Goal: Communication & Community: Answer question/provide support

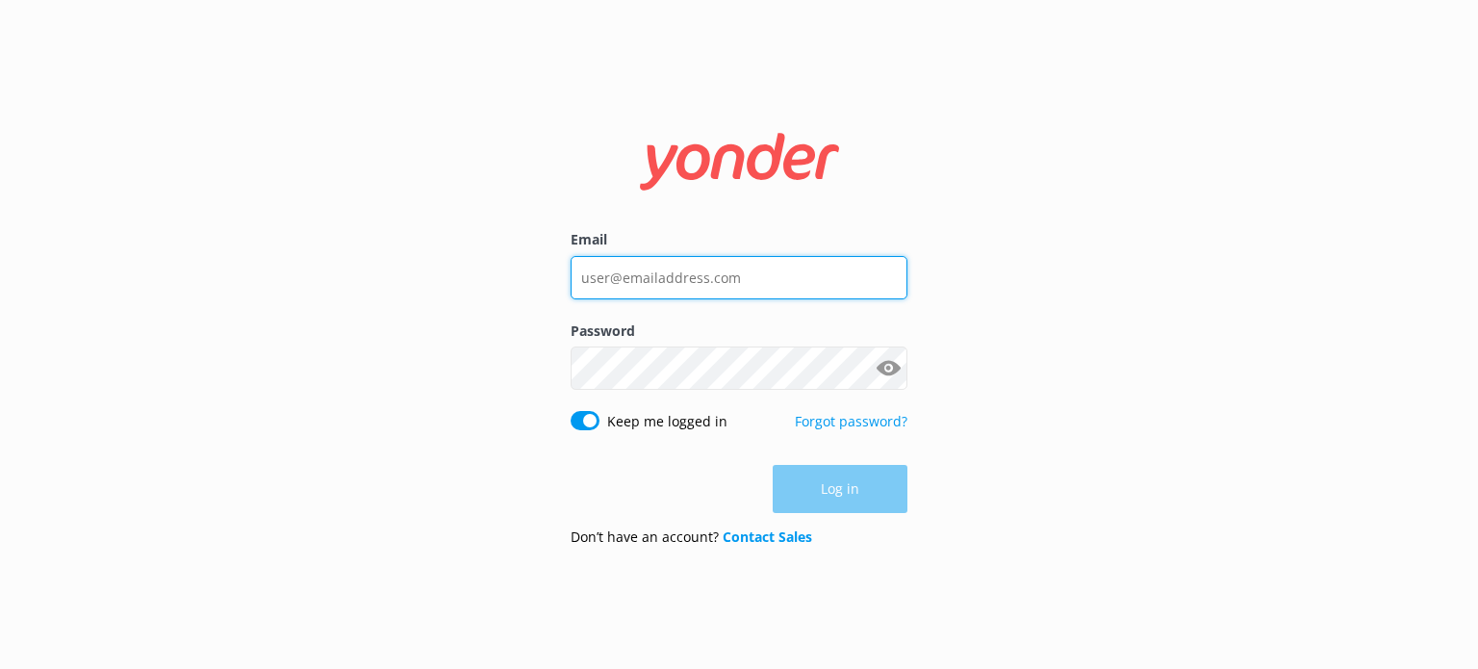
type input "[EMAIL_ADDRESS][DOMAIN_NAME]"
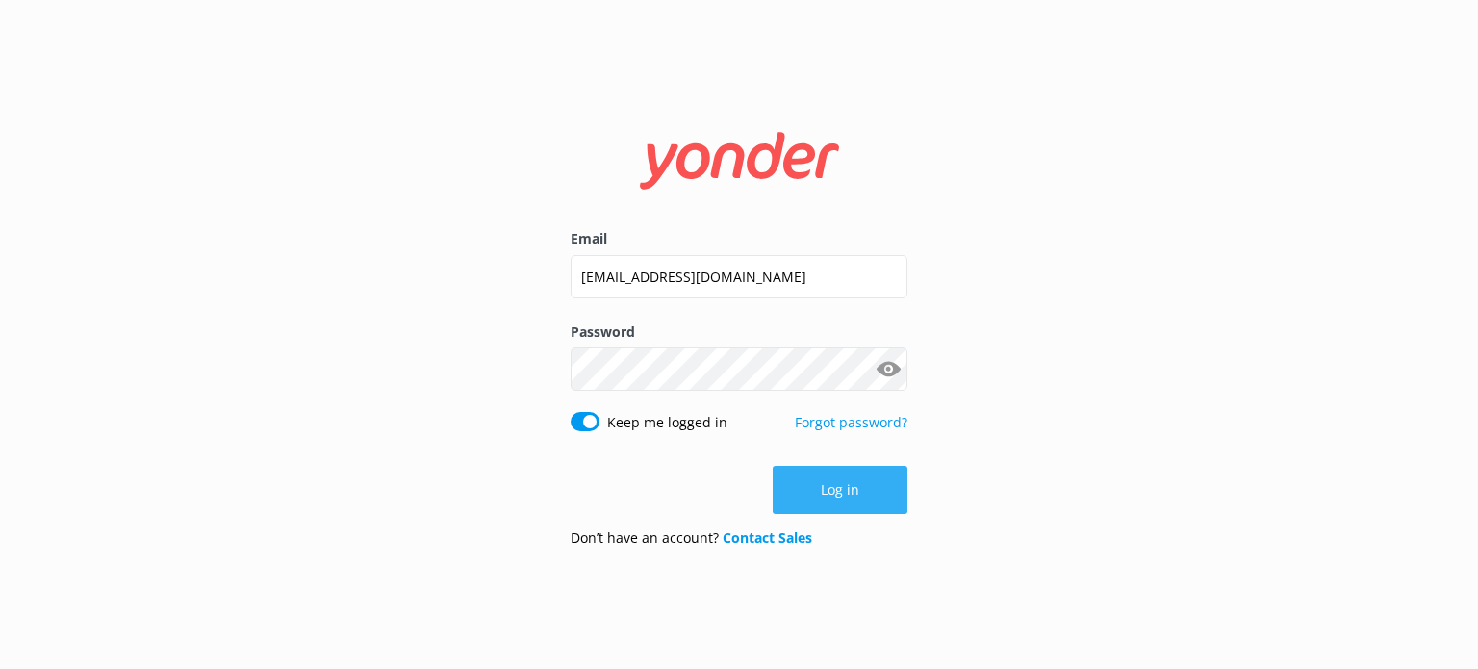
click at [854, 499] on div "Log in" at bounding box center [739, 490] width 337 height 48
click at [854, 497] on button "Log in" at bounding box center [840, 490] width 135 height 48
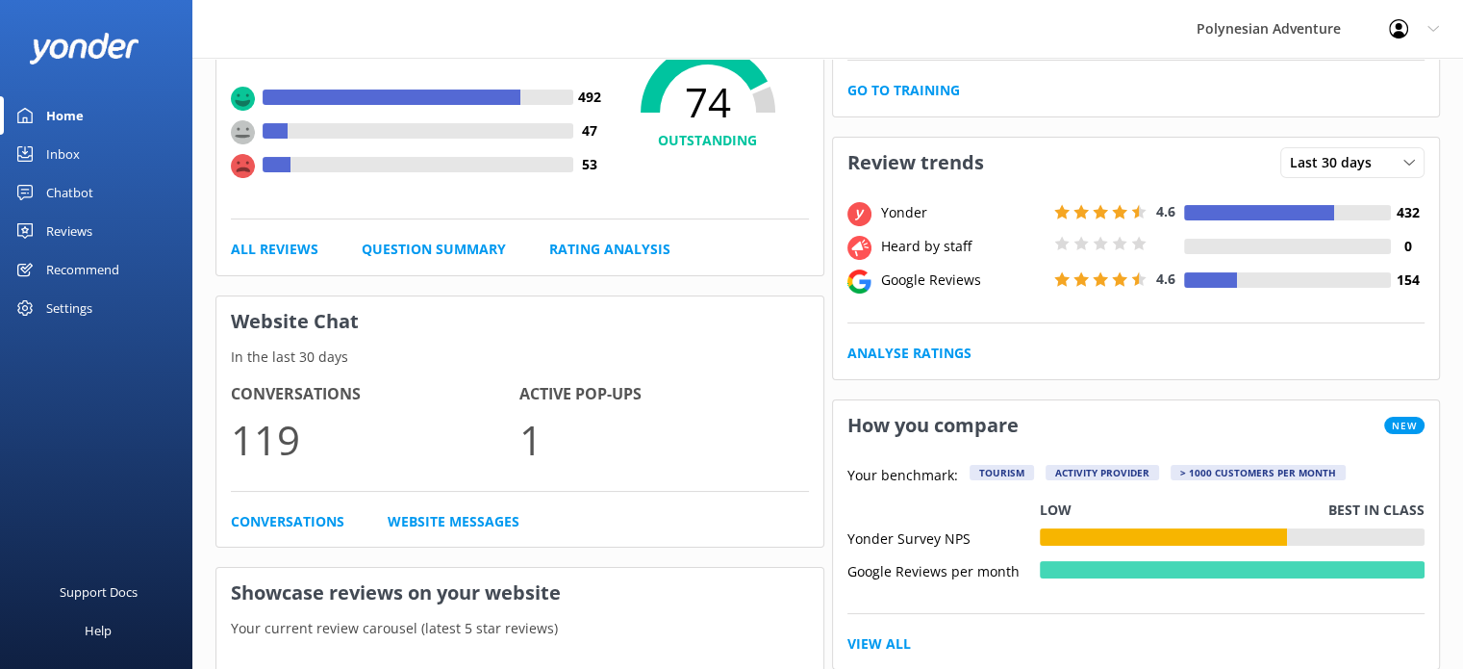
scroll to position [320, 0]
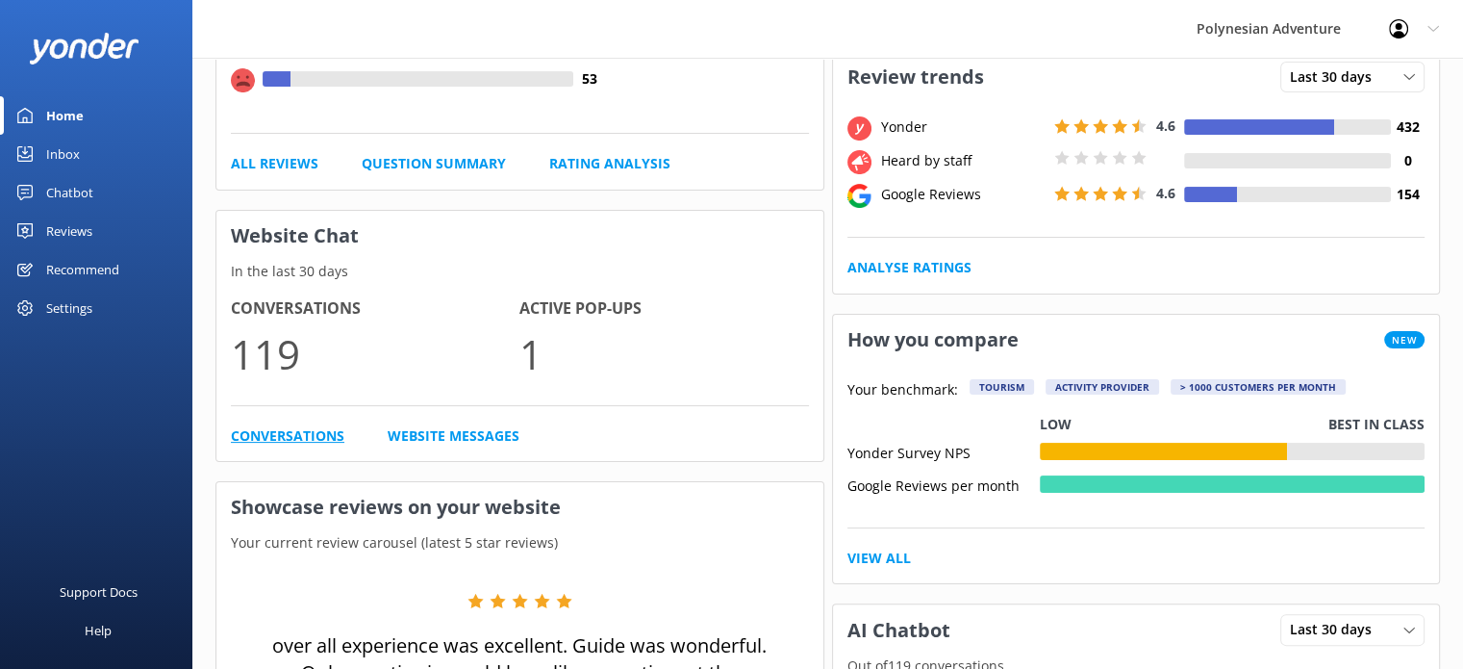
click at [308, 426] on link "Conversations" at bounding box center [288, 435] width 114 height 21
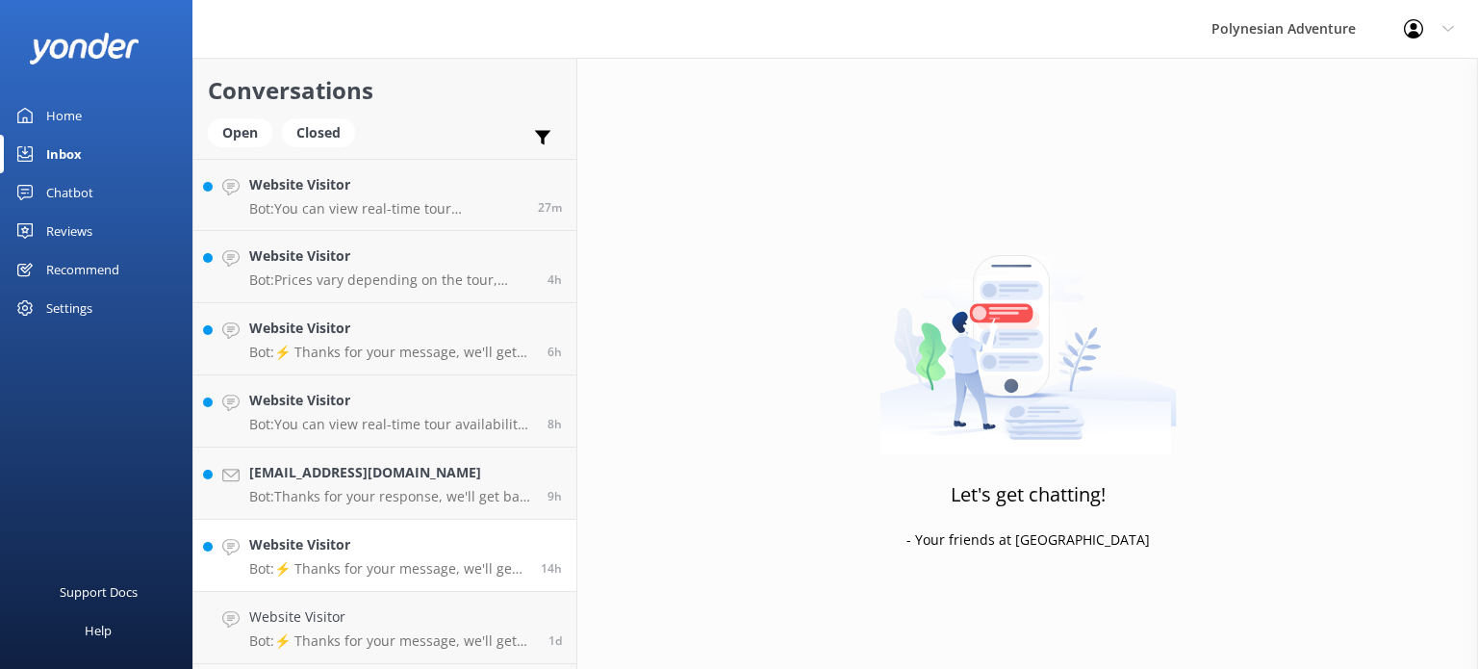
click at [412, 552] on h4 "Website Visitor" at bounding box center [387, 544] width 277 height 21
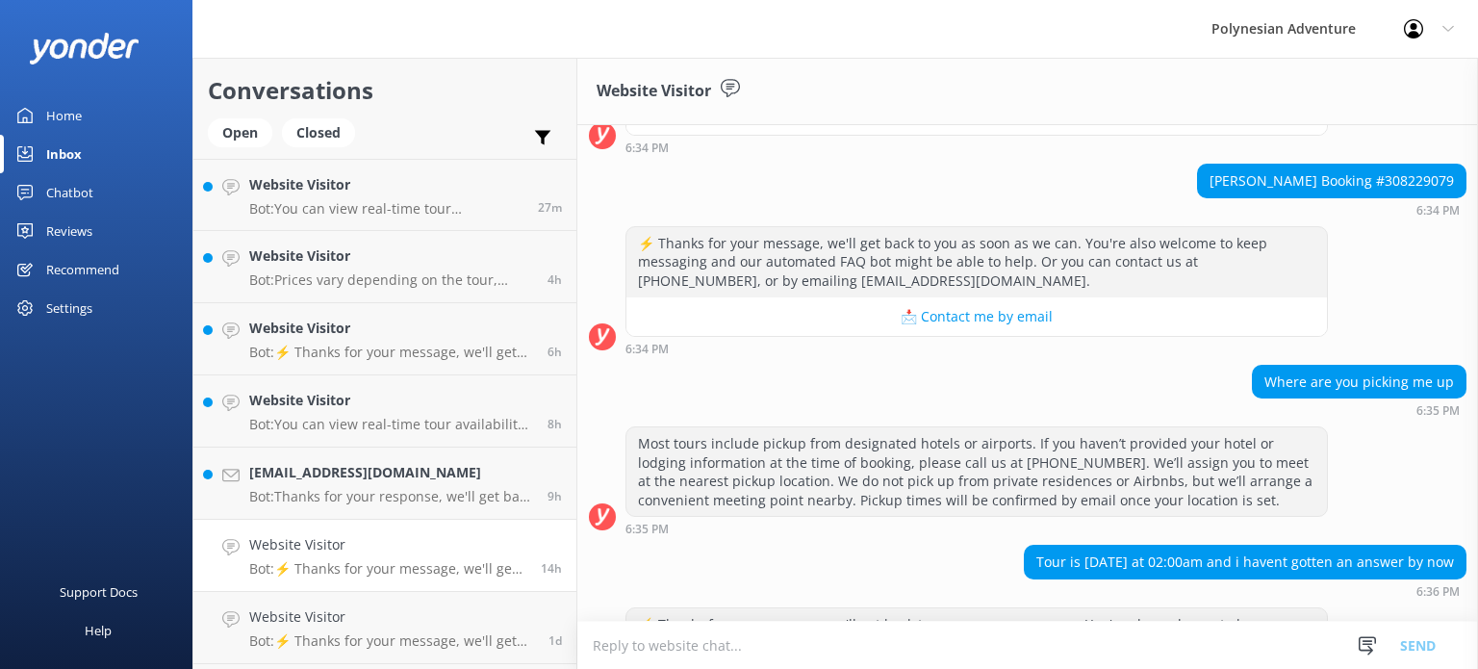
scroll to position [348, 0]
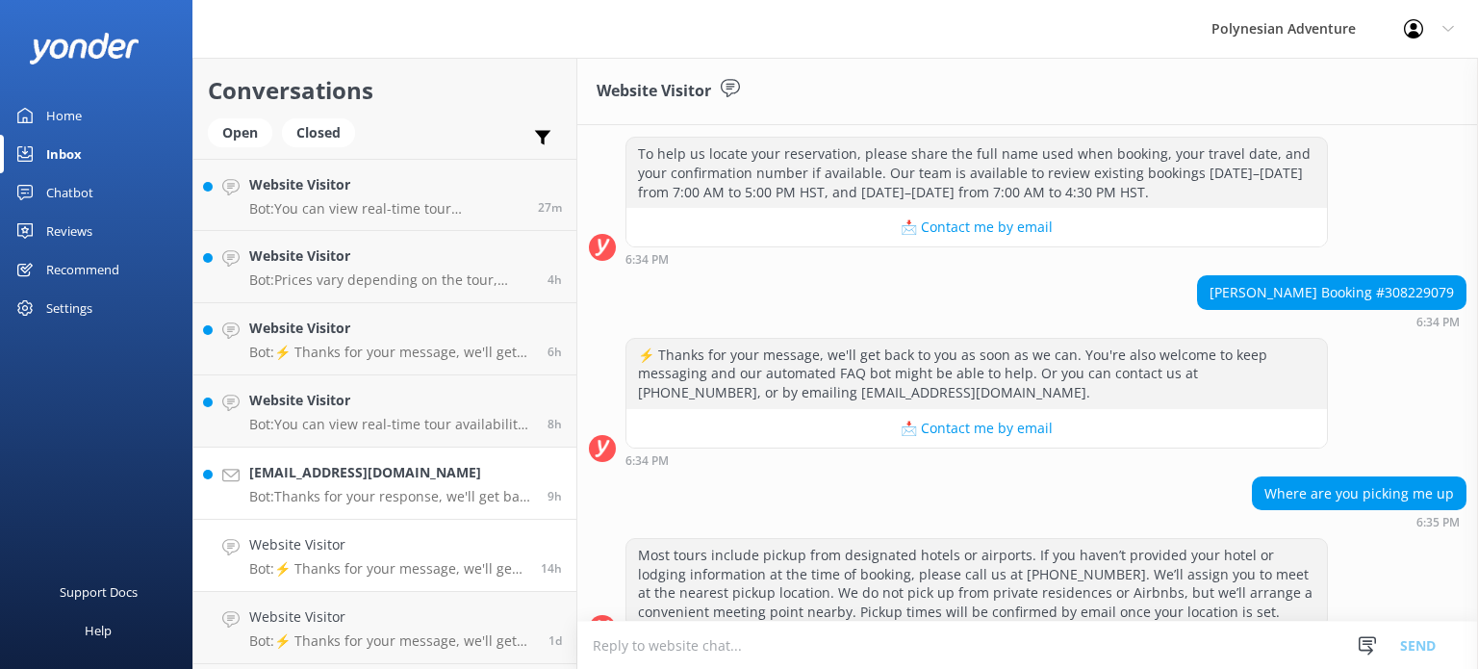
click at [376, 498] on p "Bot: Thanks for your response, we'll get back to you as soon as we can during o…" at bounding box center [391, 496] width 284 height 17
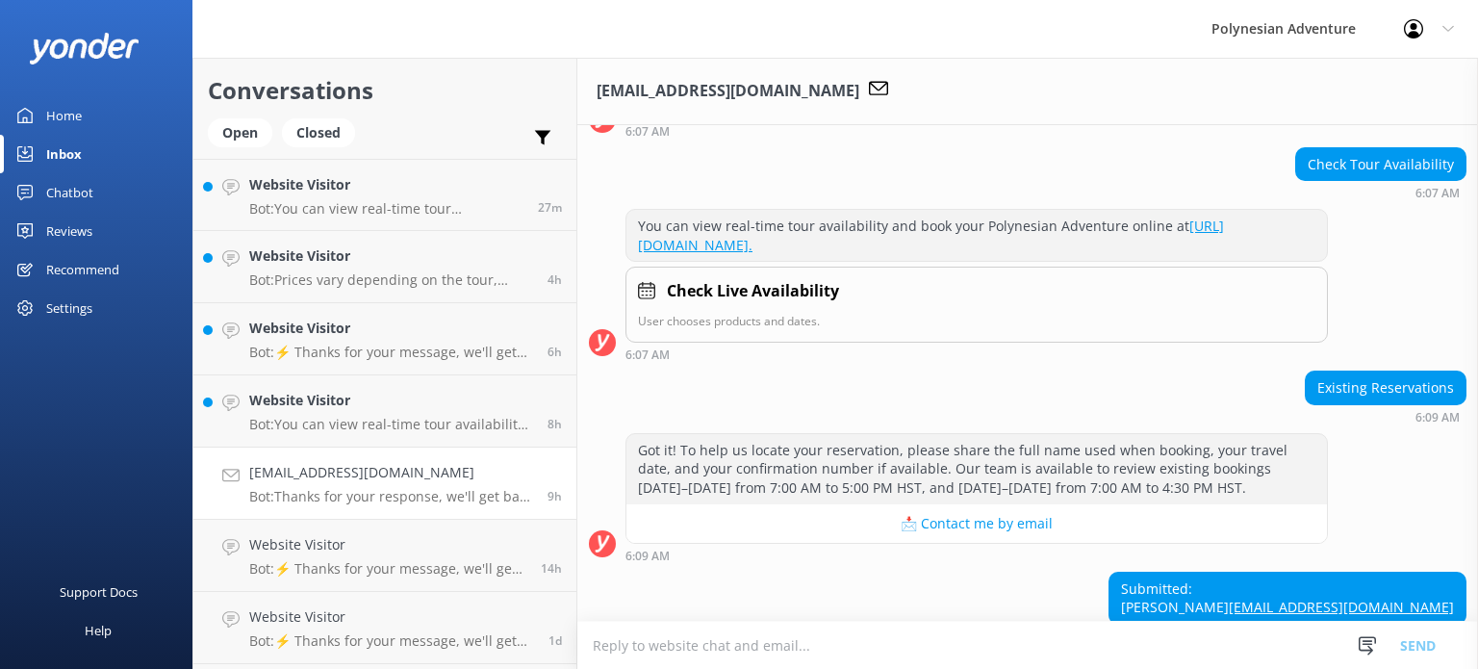
scroll to position [261, 0]
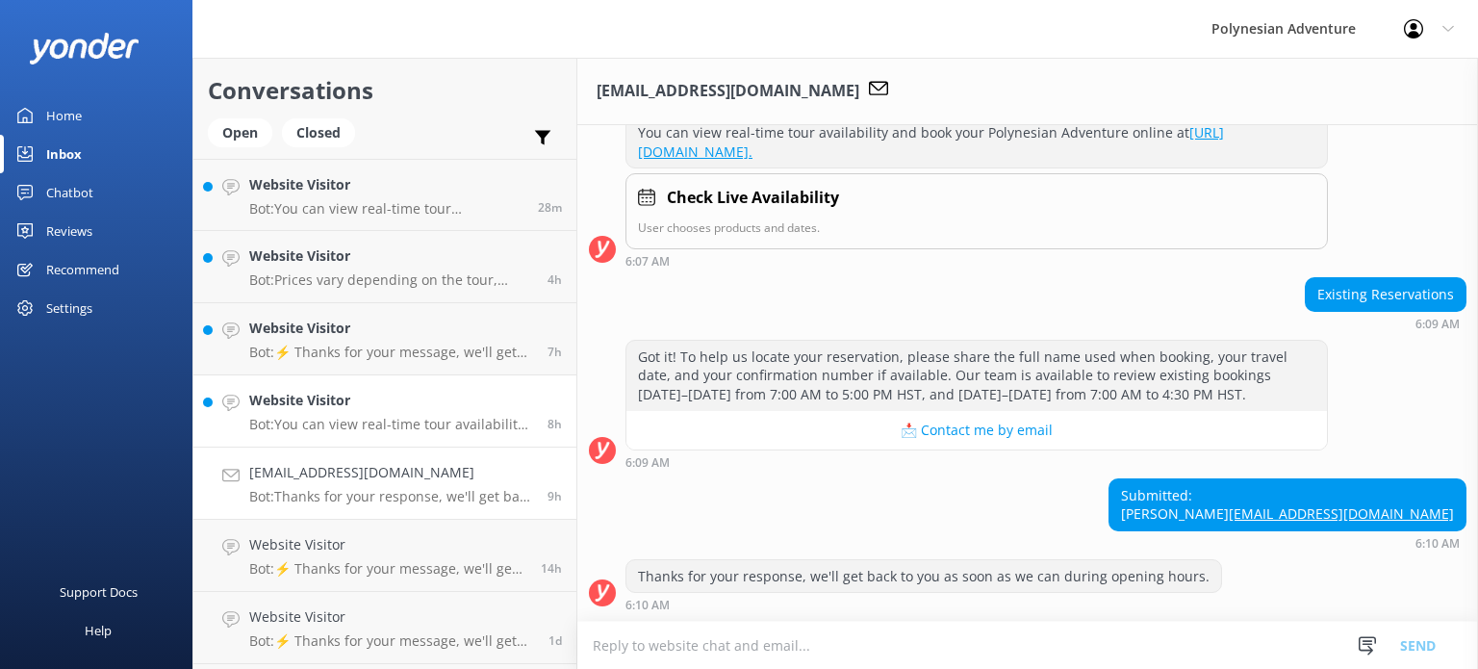
click at [347, 419] on p "Bot: You can view real-time tour availability and book your Polynesian Adventur…" at bounding box center [391, 424] width 284 height 17
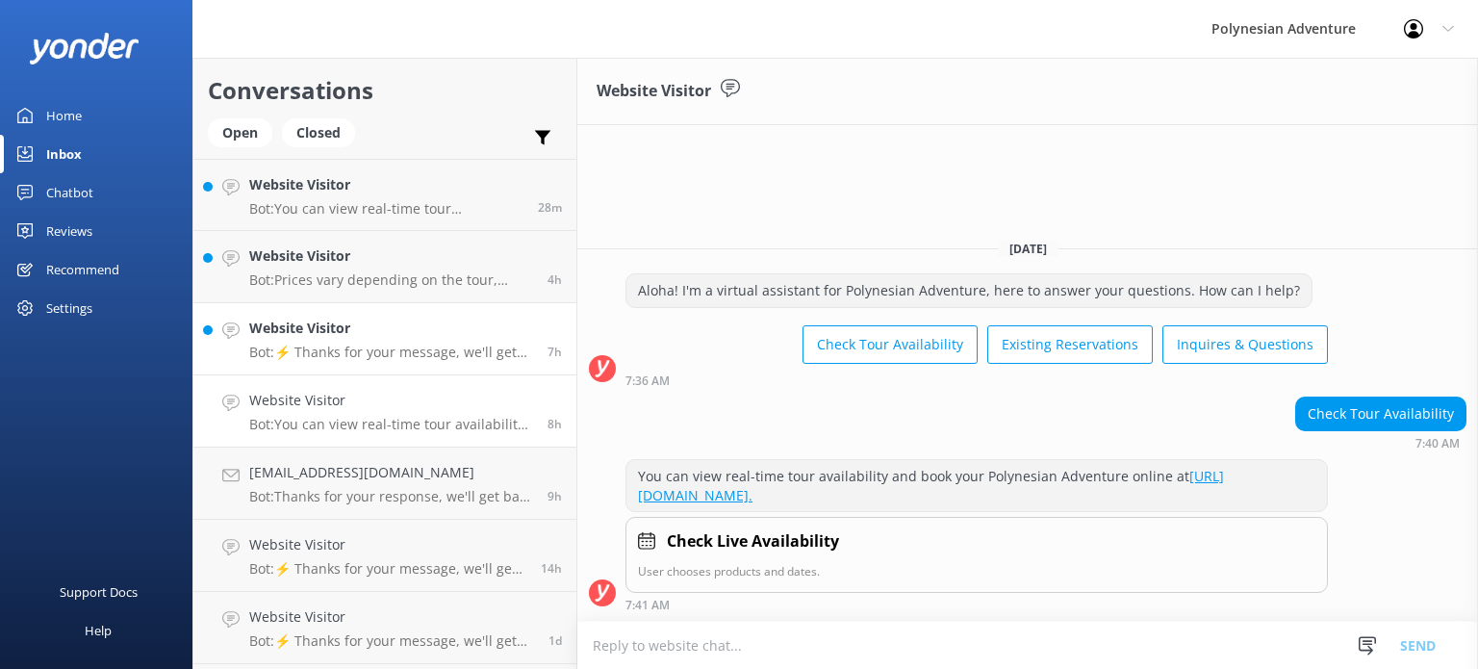
click at [368, 340] on div "Website Visitor Bot: ⚡ Thanks for your message, we'll get back to you as soon a…" at bounding box center [391, 339] width 284 height 42
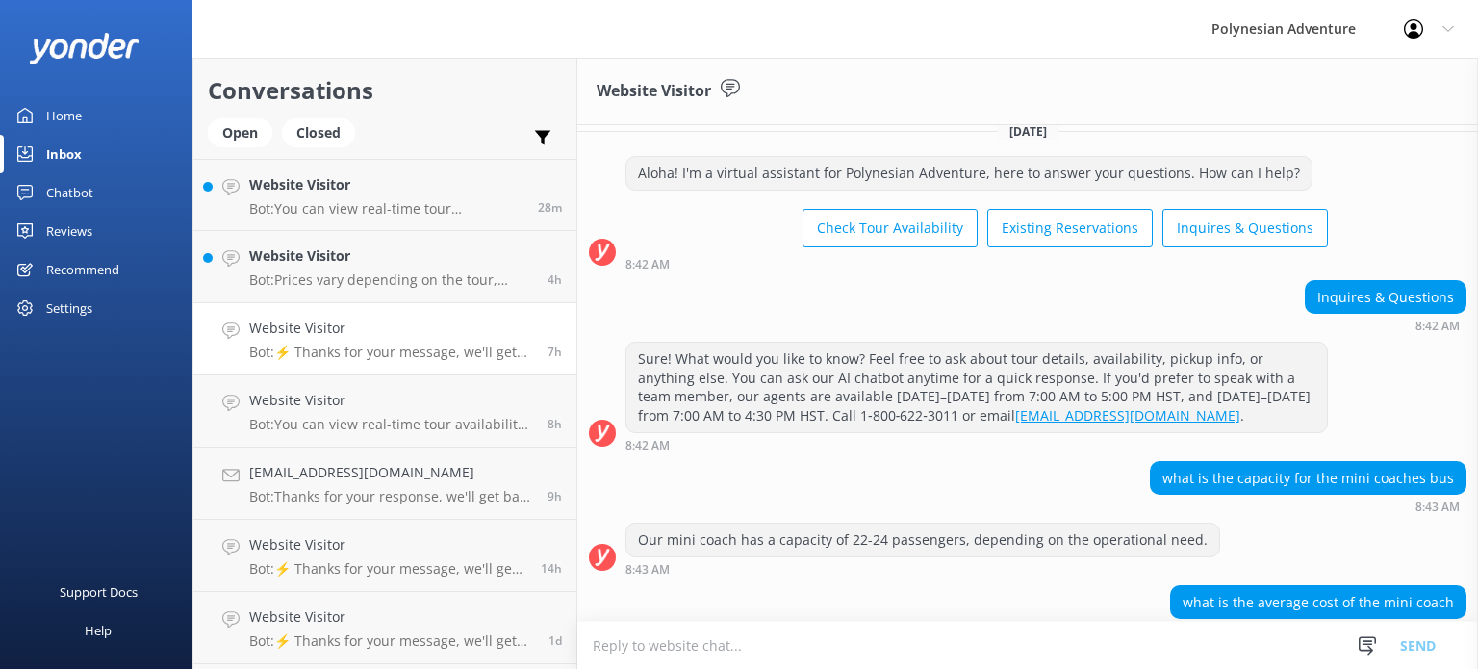
scroll to position [180, 0]
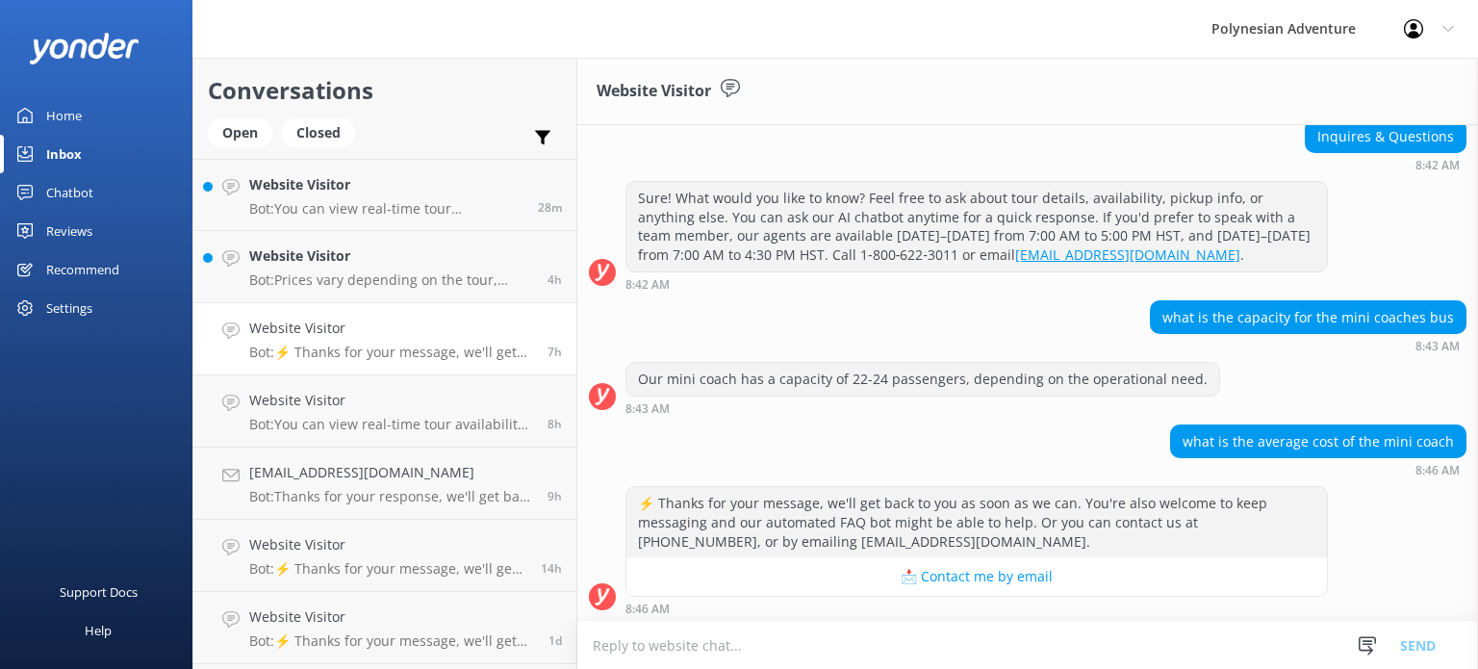
click at [1171, 642] on textarea at bounding box center [1027, 645] width 901 height 47
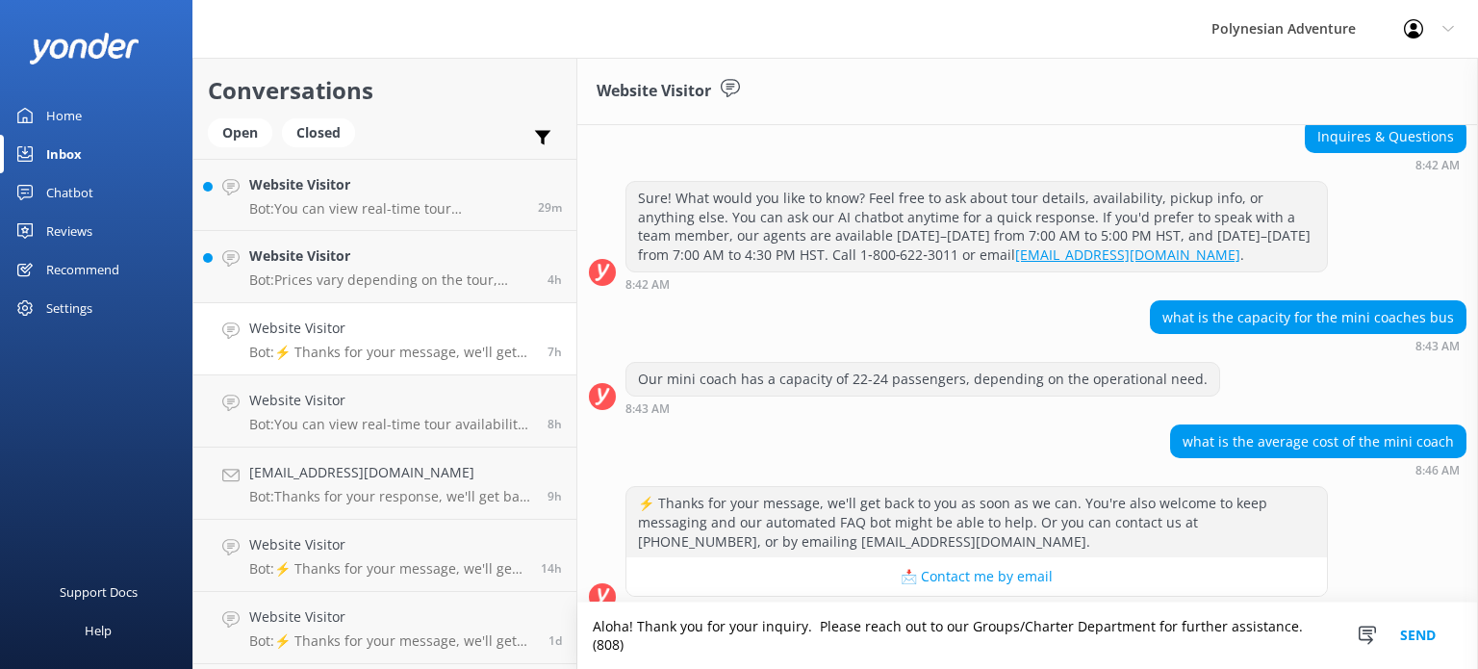
scroll to position [199, 0]
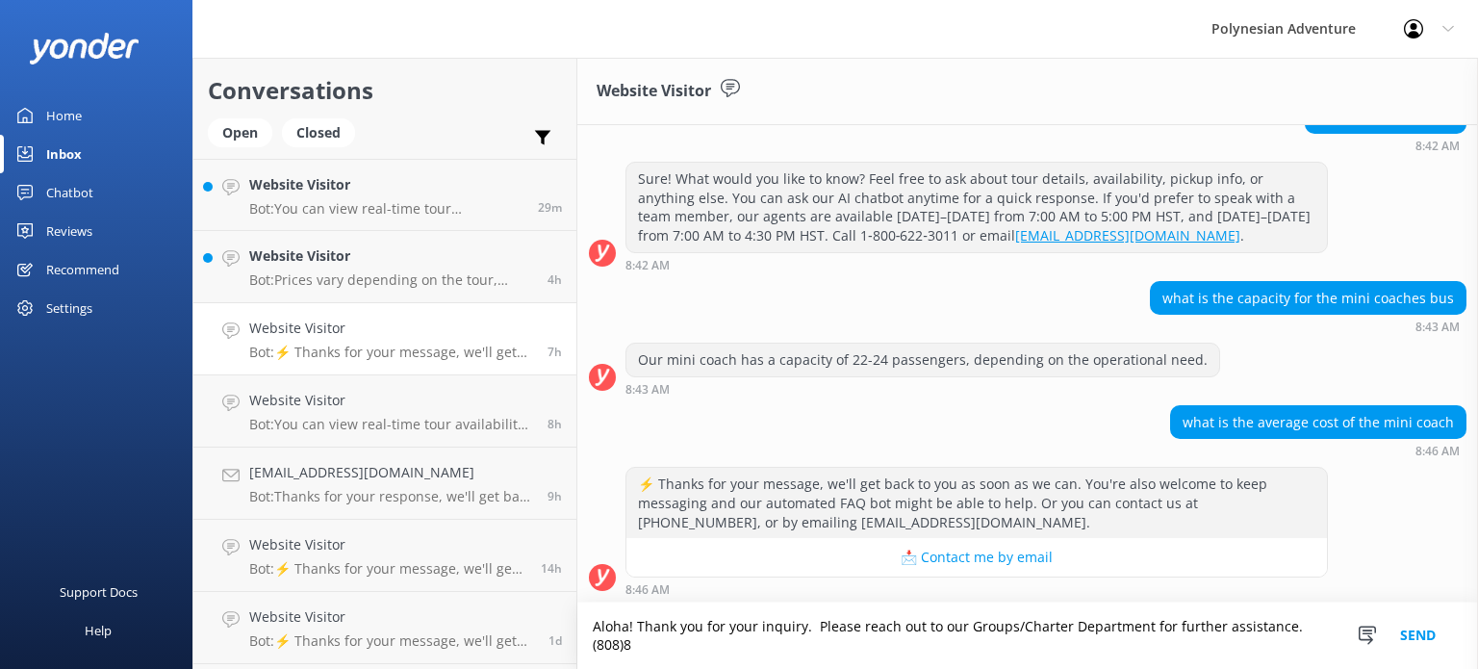
click at [627, 644] on textarea "Aloha! Thank you for your inquiry. Please reach out to our Groups/Charter Depar…" at bounding box center [1027, 635] width 901 height 66
click at [633, 645] on textarea "Aloha! Thank you for your inquiry. Please reach out to our Groups/Charter Depar…" at bounding box center [1027, 635] width 901 height 66
click at [583, 647] on textarea "Aloha! Thank you for your inquiry. Please reach out to our Groups/Charter Depar…" at bounding box center [1027, 635] width 901 height 66
type textarea "Aloha! Thank you for your inquiry. Please reach out to our Groups/Charter Depar…"
click at [1432, 630] on button "Send" at bounding box center [1418, 635] width 72 height 66
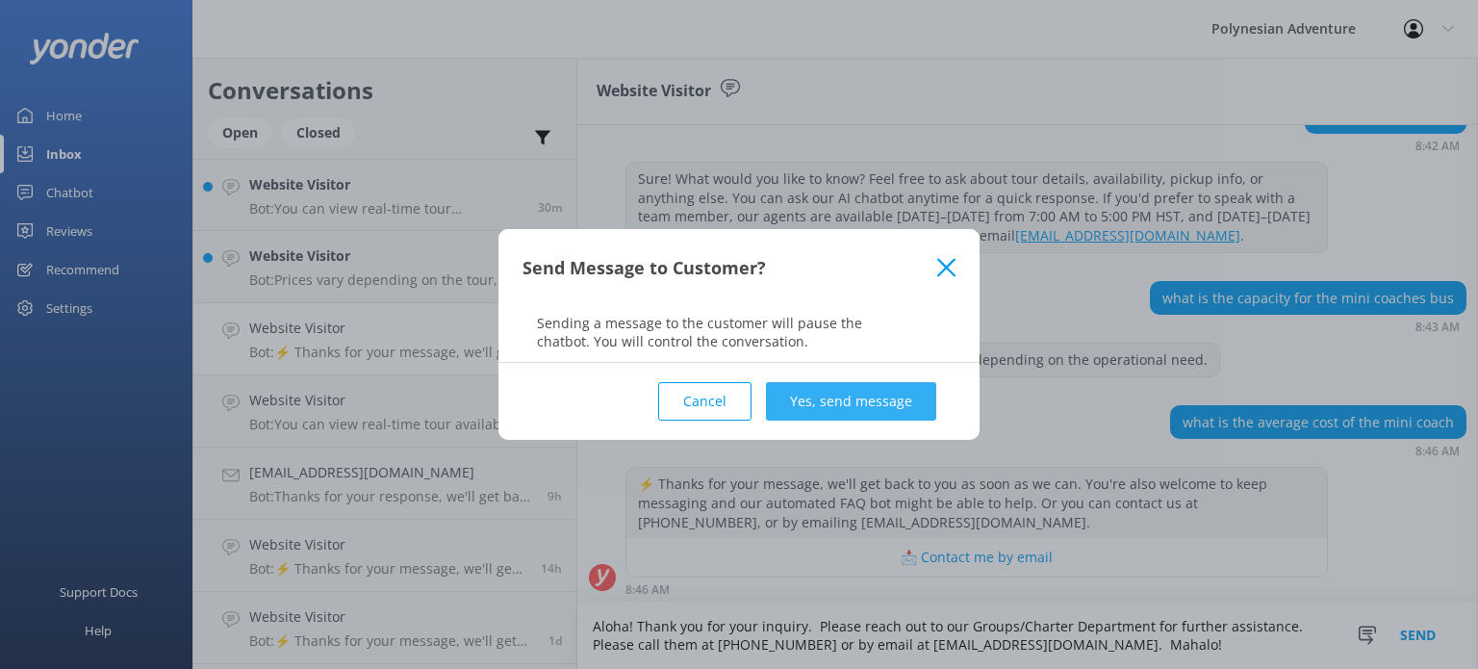
click at [881, 406] on button "Yes, send message" at bounding box center [851, 401] width 170 height 38
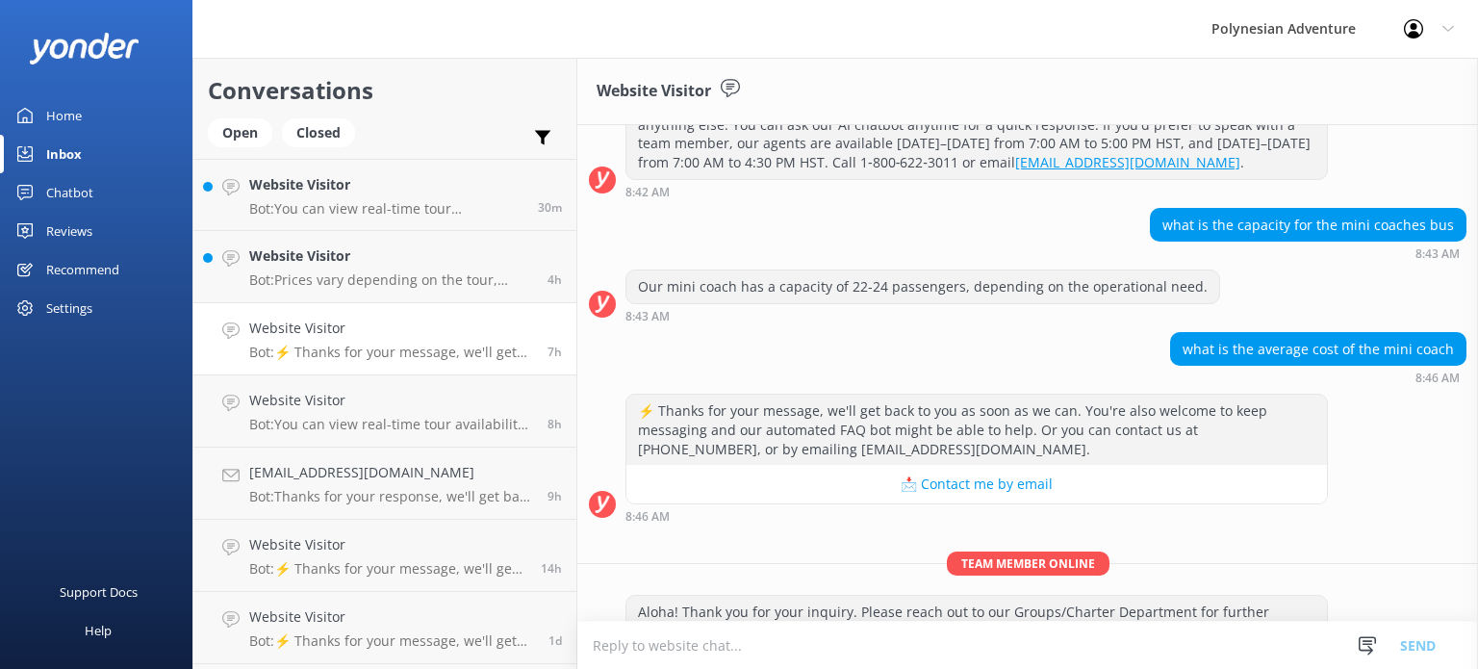
scroll to position [323, 0]
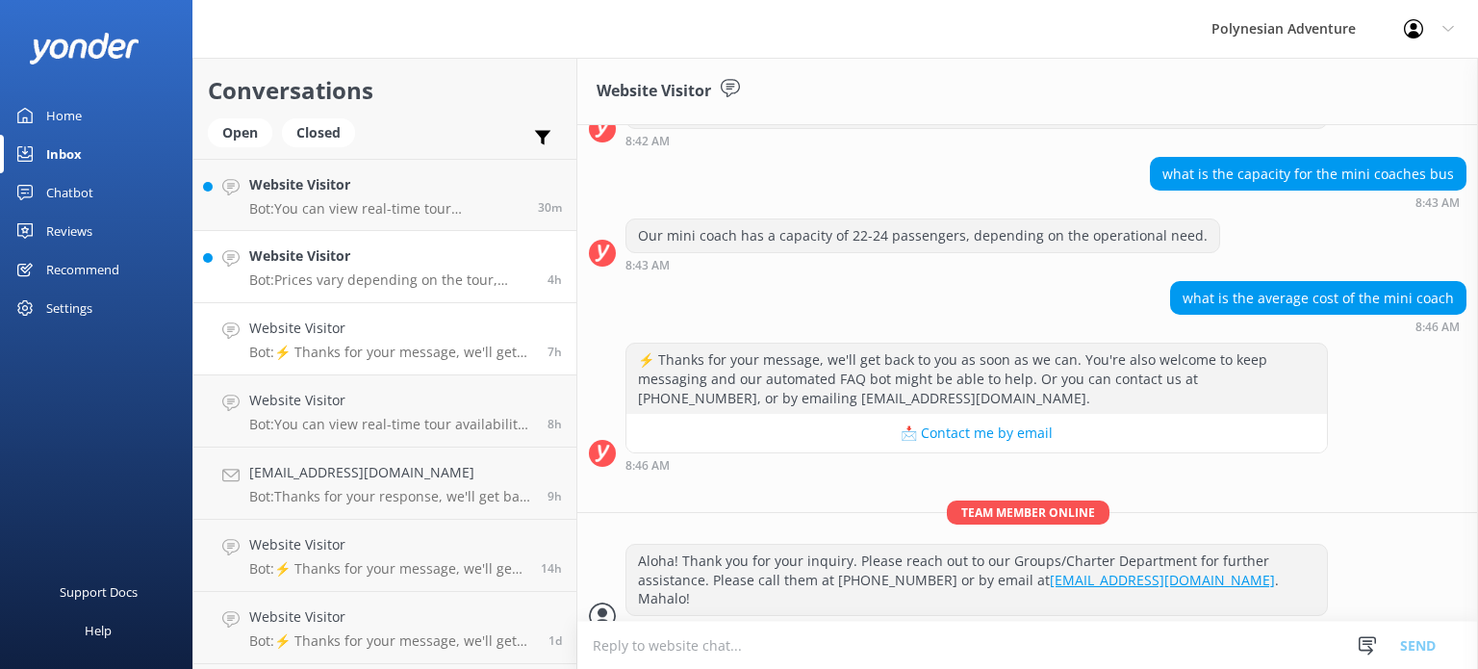
click at [369, 277] on p "Bot: Prices vary depending on the tour, date, group size, and fare type. For th…" at bounding box center [391, 279] width 284 height 17
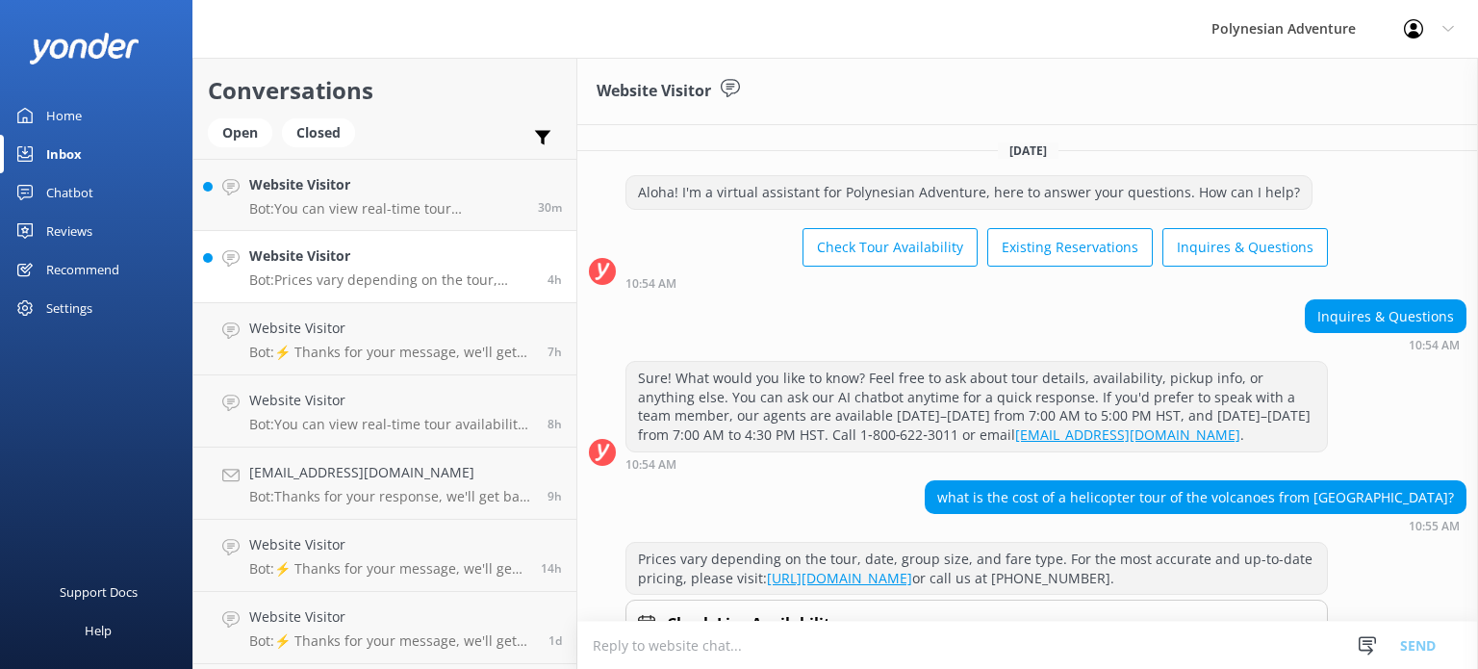
scroll to position [98, 0]
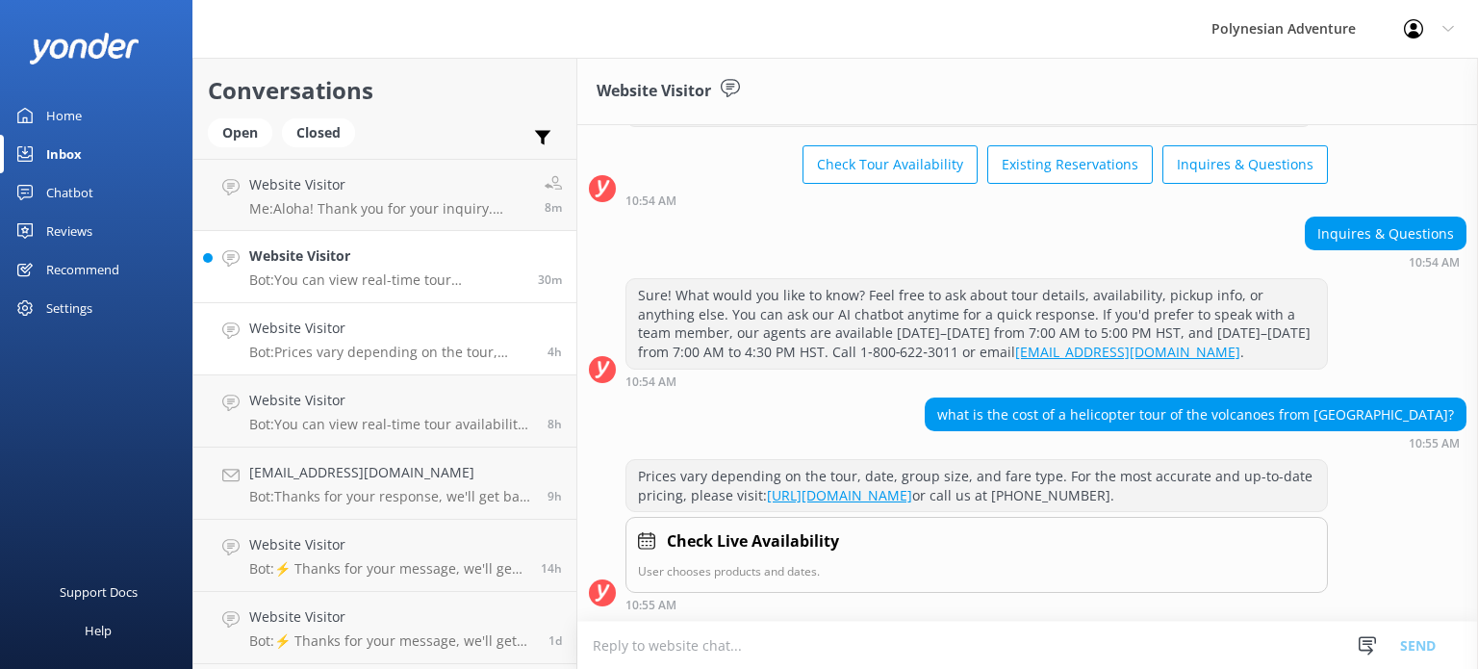
click at [399, 278] on p "Bot: You can view real-time tour availability and book your Polynesian Adventur…" at bounding box center [386, 279] width 274 height 17
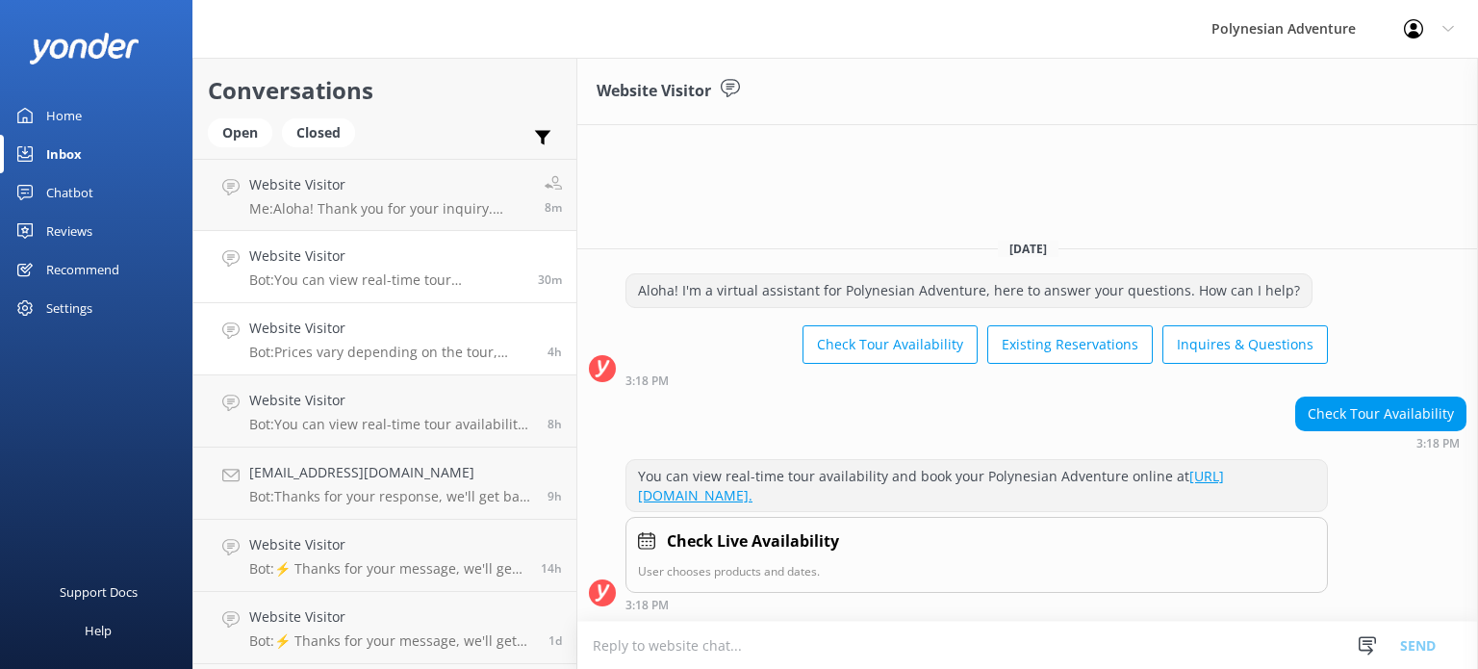
click at [351, 336] on h4 "Website Visitor" at bounding box center [391, 328] width 284 height 21
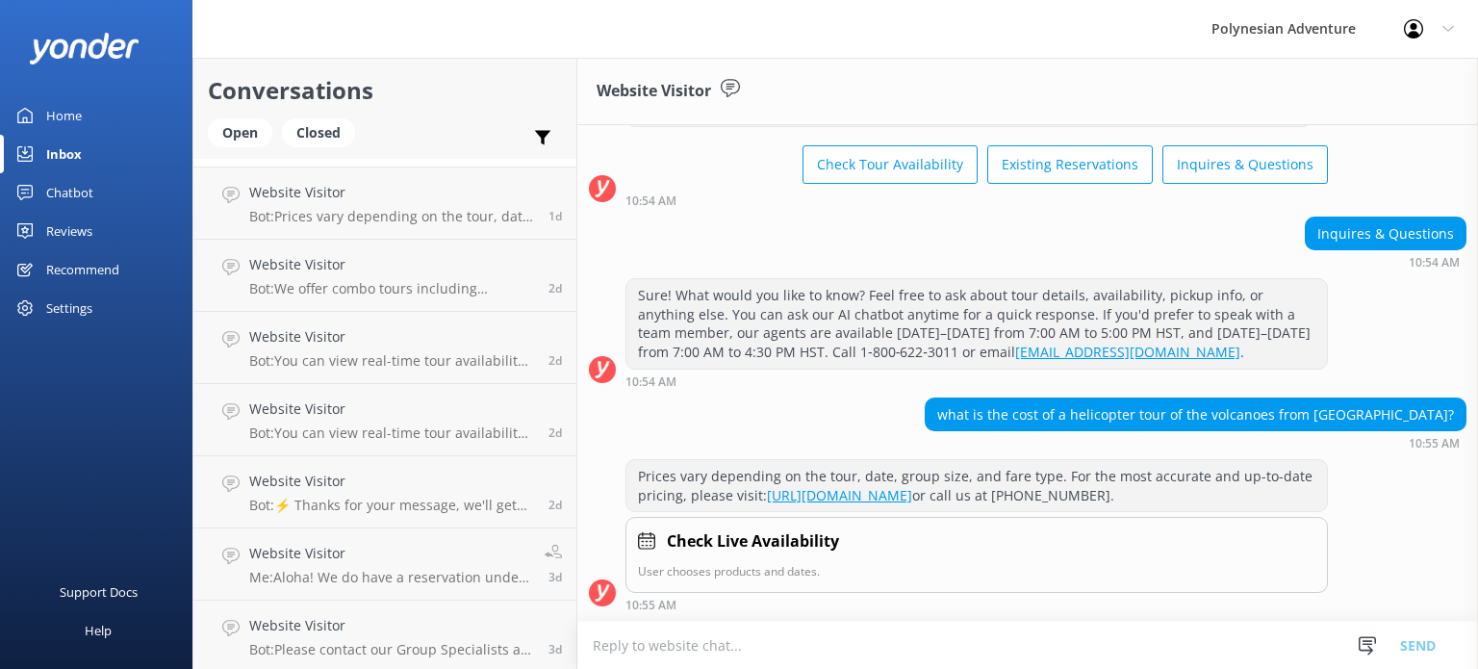
scroll to position [1009, 0]
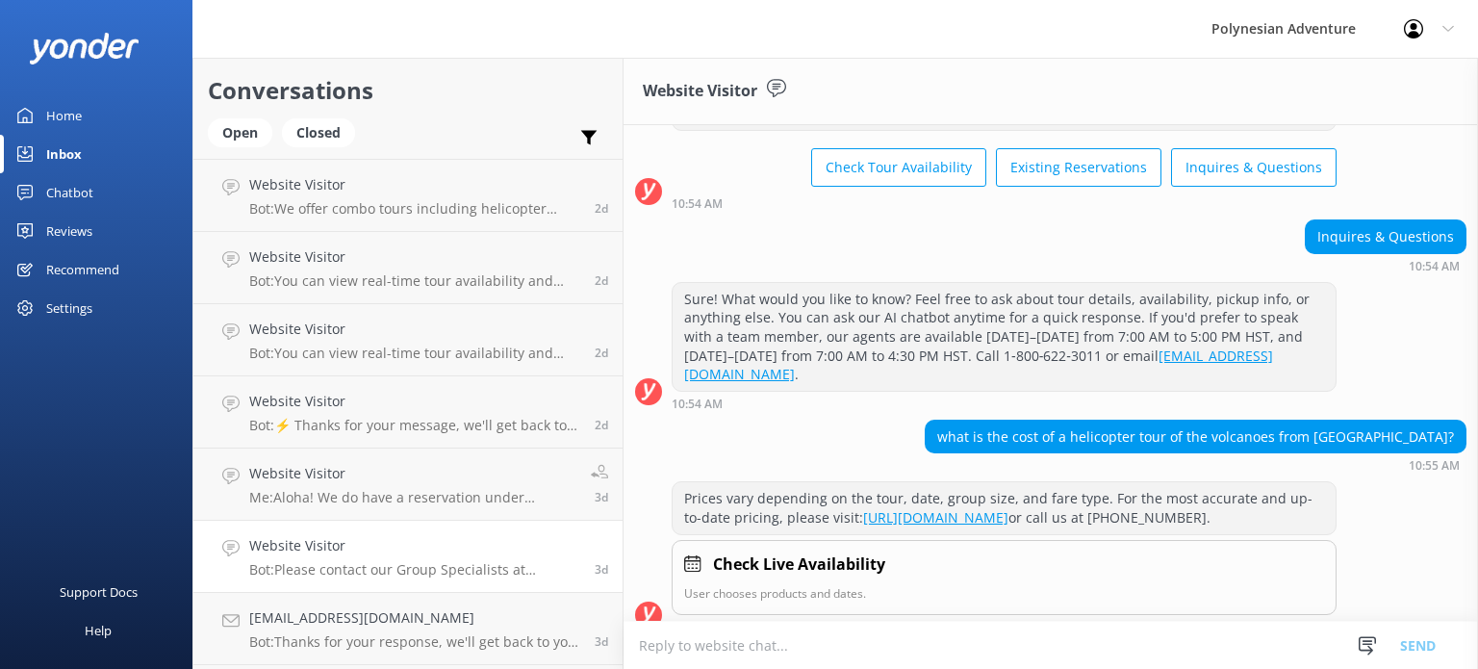
click at [443, 566] on p "Bot: Please contact our Group Specialists at [PHONE_NUMBER] or request a custom…" at bounding box center [414, 569] width 331 height 17
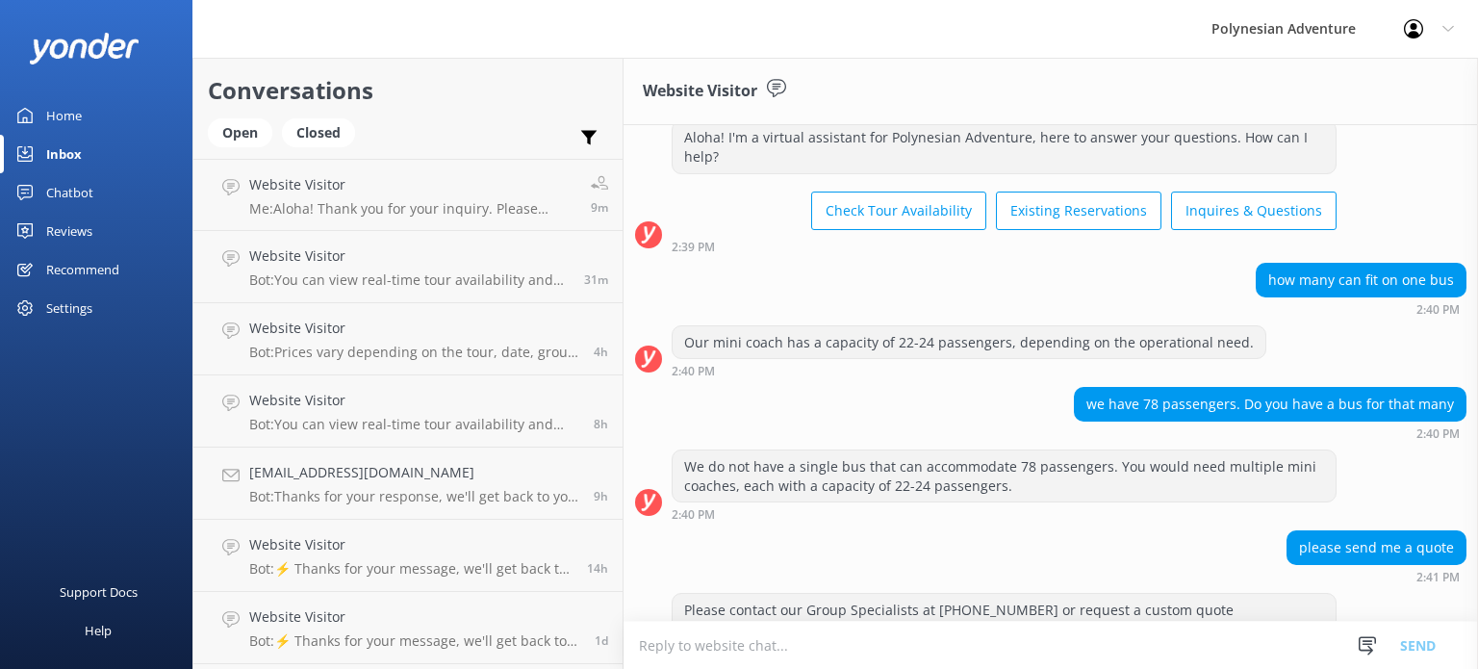
scroll to position [85, 0]
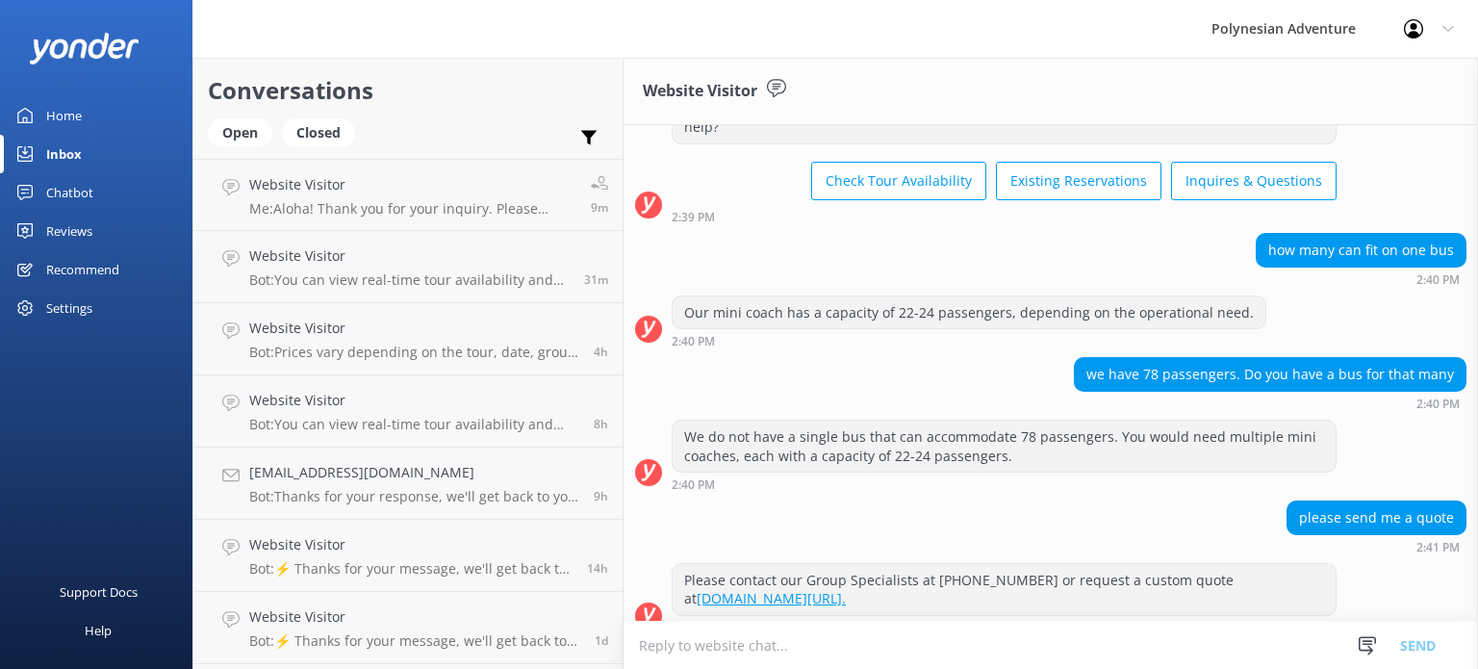
click at [1309, 25] on div "Polynesian Adventure" at bounding box center [1283, 29] width 192 height 58
click at [1459, 26] on div "Profile Settings Logout" at bounding box center [1429, 29] width 98 height 58
click at [1357, 122] on link "Logout" at bounding box center [1382, 130] width 192 height 48
